Goal: Answer question/provide support

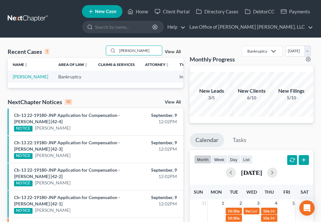
drag, startPoint x: 135, startPoint y: 52, endPoint x: 2, endPoint y: 39, distance: 133.7
click at [2, 39] on div "Recent Cases 1 [PERSON_NAME] View All Name unfold_more expand_more expand_less …" at bounding box center [160, 219] width 321 height 362
type input "[PERSON_NAME]"
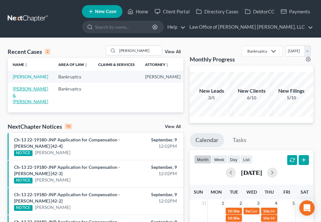
click at [23, 104] on link "[PERSON_NAME] & [PERSON_NAME]" at bounding box center [30, 95] width 35 height 18
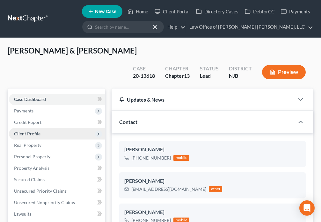
click at [47, 128] on span "Client Profile" at bounding box center [57, 133] width 96 height 11
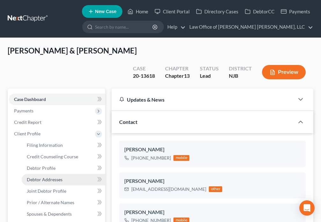
click at [51, 177] on span "Debtor Addresses" at bounding box center [45, 179] width 36 height 5
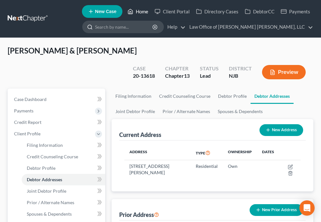
drag, startPoint x: 140, startPoint y: 11, endPoint x: 139, endPoint y: 29, distance: 17.9
click at [139, 11] on link "Home" at bounding box center [137, 11] width 27 height 11
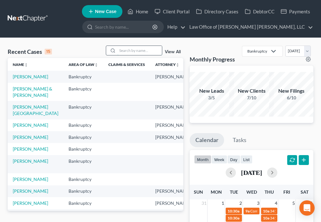
click at [132, 50] on input "search" at bounding box center [139, 50] width 45 height 9
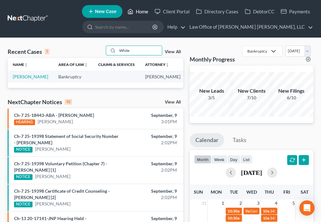
click at [133, 13] on icon at bounding box center [130, 12] width 6 height 8
click at [137, 51] on input "White" at bounding box center [139, 50] width 45 height 9
type input "W"
type input "[PERSON_NAME]"
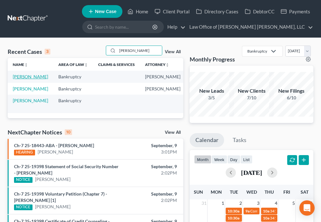
click at [18, 79] on link "[PERSON_NAME]" at bounding box center [30, 76] width 35 height 5
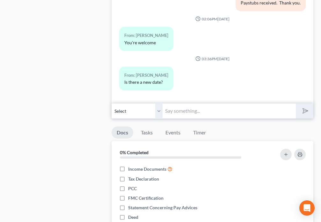
scroll to position [542, 0]
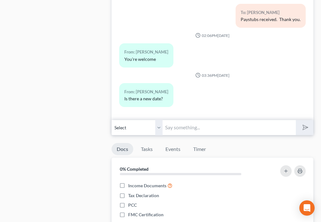
click at [187, 127] on input "text" at bounding box center [228, 128] width 133 height 16
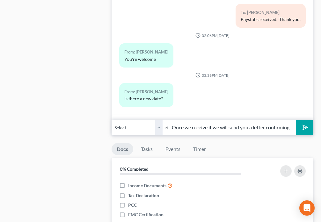
scroll to position [0, 16]
type input "Not yet. Once we receive it we will send you a letter confirming."
click at [308, 128] on icon "submit" at bounding box center [303, 127] width 9 height 9
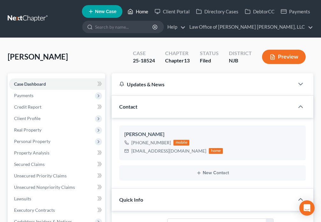
click at [131, 11] on polyline at bounding box center [131, 12] width 2 height 3
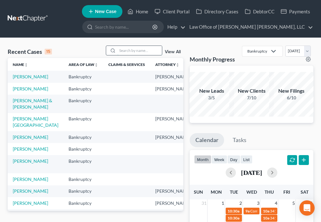
click at [123, 52] on input "search" at bounding box center [139, 50] width 45 height 9
type input "[PERSON_NAME]"
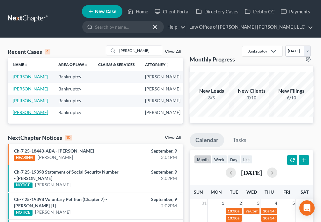
click at [23, 115] on link "[PERSON_NAME]" at bounding box center [30, 112] width 35 height 5
select select "6"
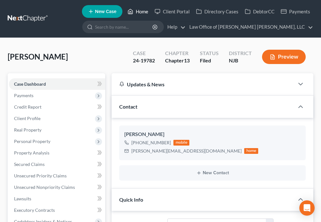
click at [134, 11] on link "Home" at bounding box center [137, 11] width 27 height 11
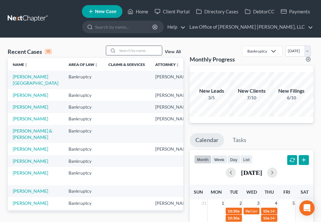
click at [118, 52] on input "search" at bounding box center [139, 50] width 45 height 9
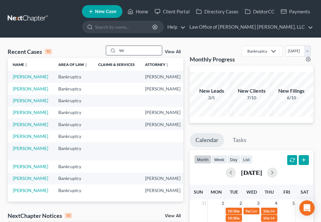
type input "W"
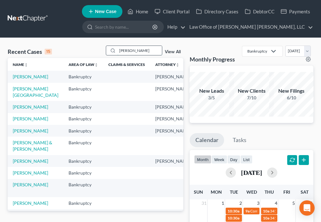
type input "[PERSON_NAME]"
